Goal: Information Seeking & Learning: Learn about a topic

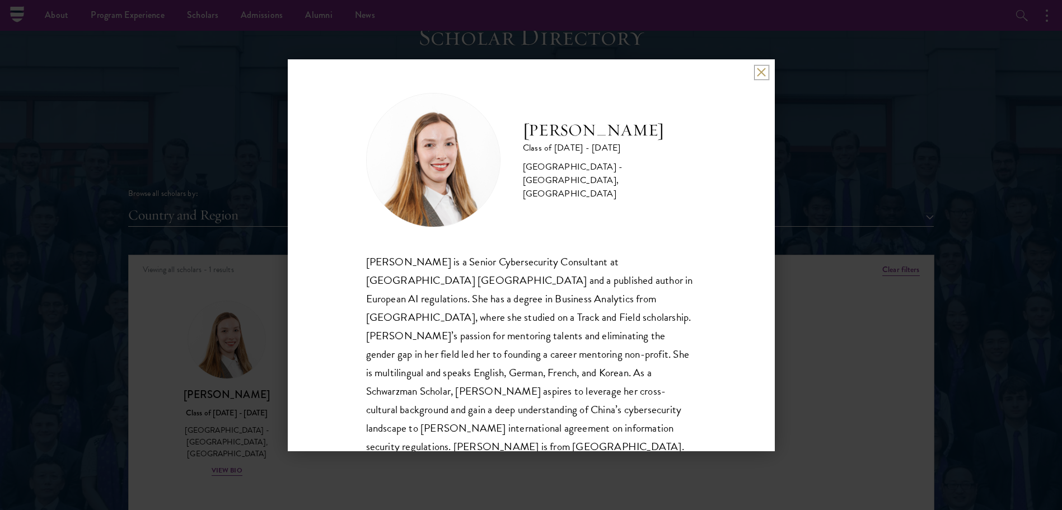
click at [763, 70] on button at bounding box center [762, 73] width 10 height 10
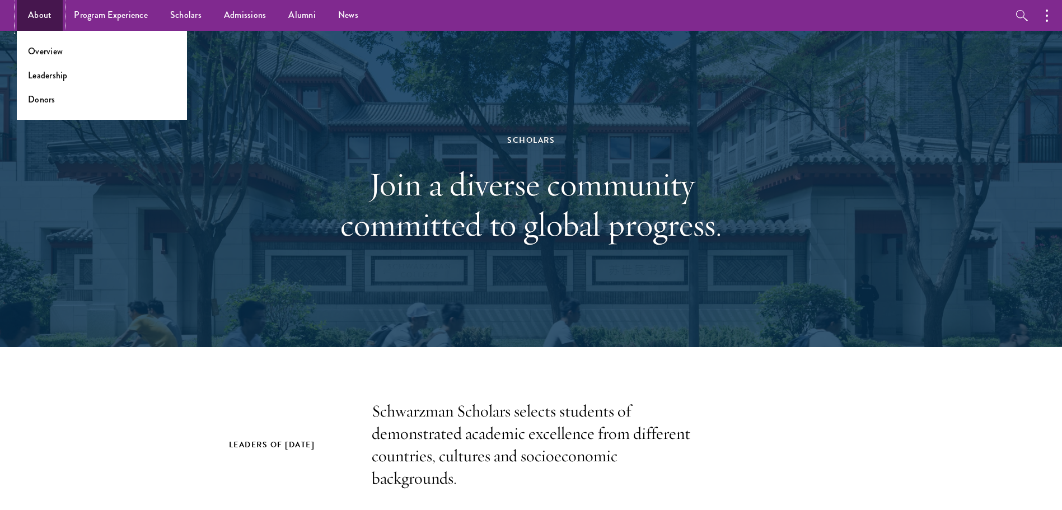
click at [31, 13] on link "About" at bounding box center [40, 15] width 46 height 31
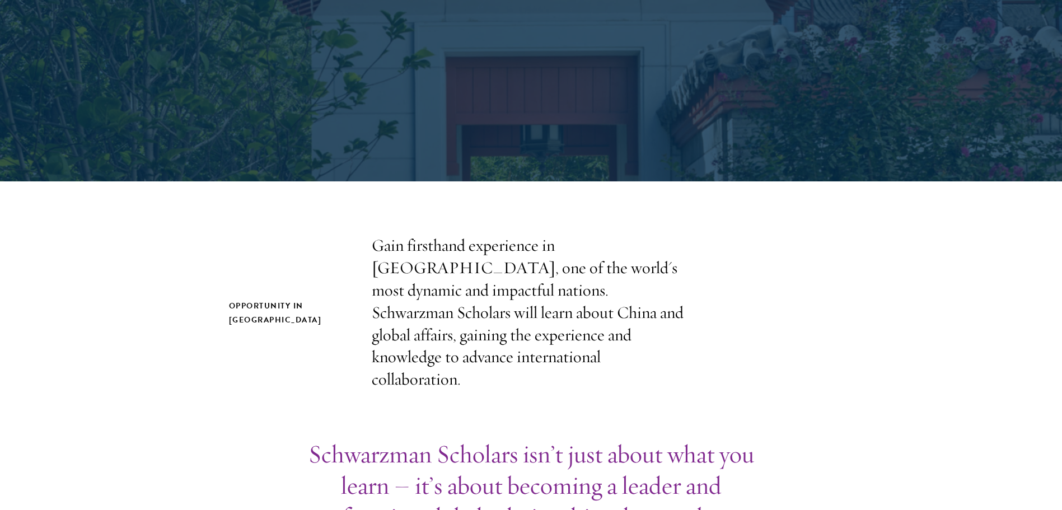
scroll to position [168, 0]
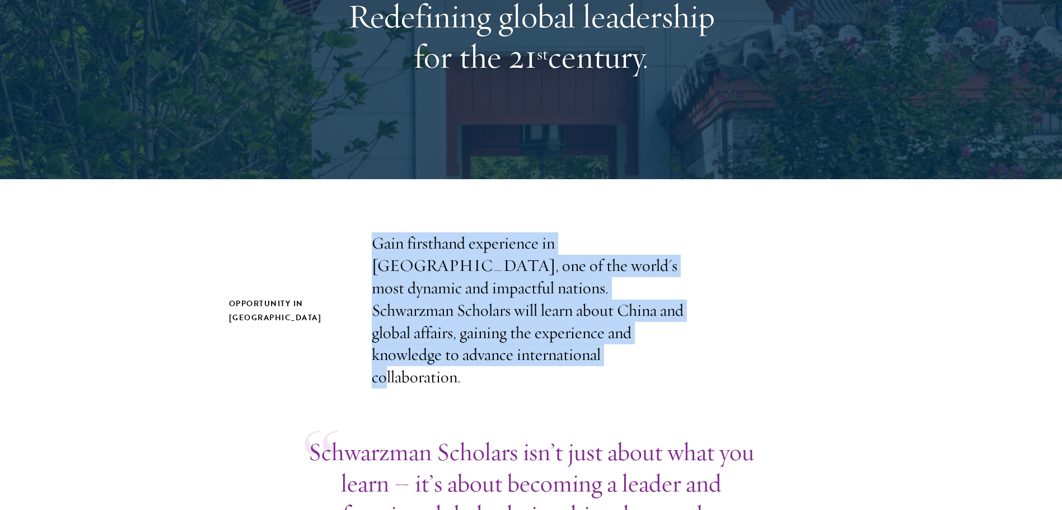
drag, startPoint x: 449, startPoint y: 359, endPoint x: 365, endPoint y: 247, distance: 140.0
click at [365, 247] on div "Opportunity in China Gain firsthand experience in China, one of the world's mos…" at bounding box center [531, 310] width 605 height 156
click at [675, 324] on p "Gain firsthand experience in China, one of the world's most dynamic and impactf…" at bounding box center [531, 310] width 319 height 156
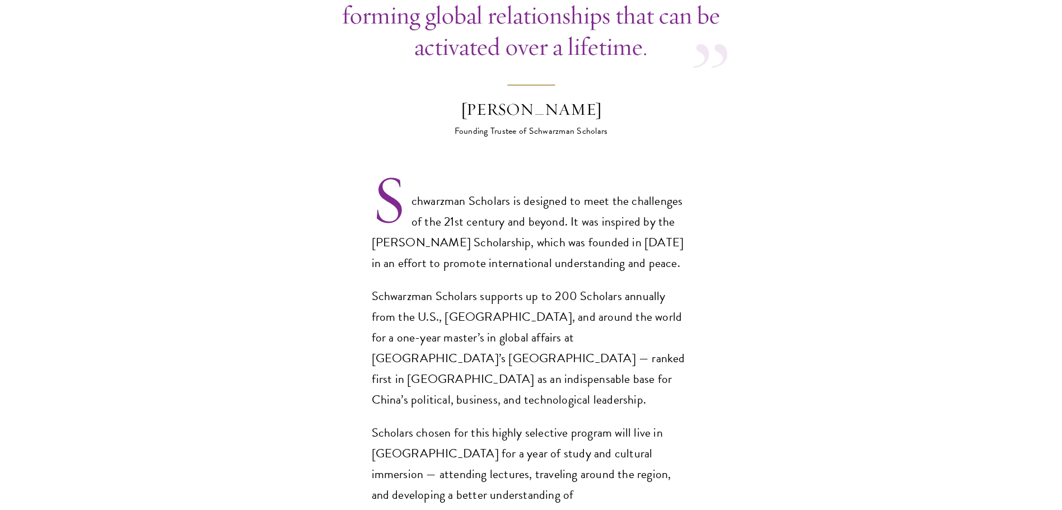
scroll to position [672, 0]
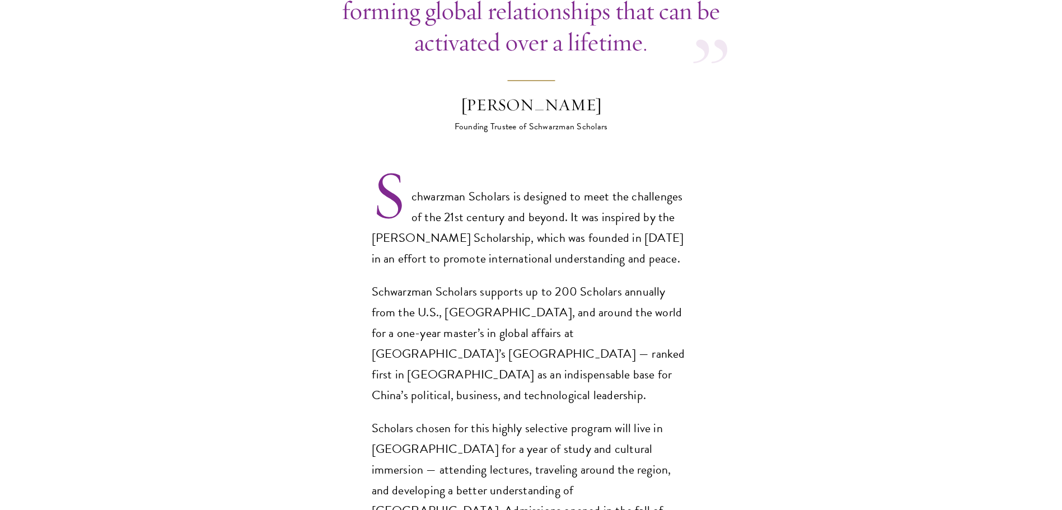
click at [139, 225] on section "Opportunity in China Gain firsthand experience in China, one of the world's mos…" at bounding box center [531, 456] width 1062 height 1456
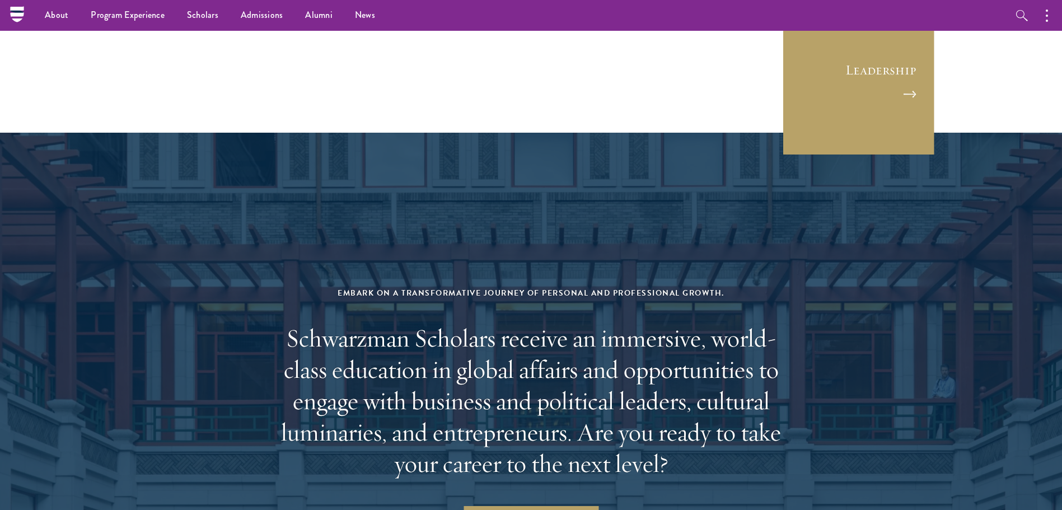
scroll to position [4405, 0]
